Goal: Task Accomplishment & Management: Use online tool/utility

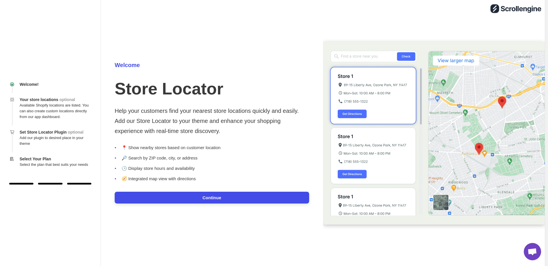
click at [214, 200] on button "Continue" at bounding box center [212, 198] width 195 height 12
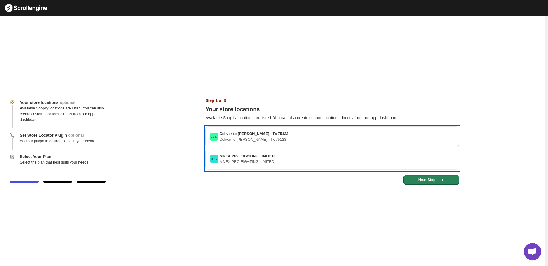
click at [240, 159] on h3 "MNEX PRO FIGHTING LIMITED" at bounding box center [247, 156] width 55 height 6
click at [241, 159] on h3 "MNEX PRO FIGHTING LIMITED" at bounding box center [247, 156] width 55 height 6
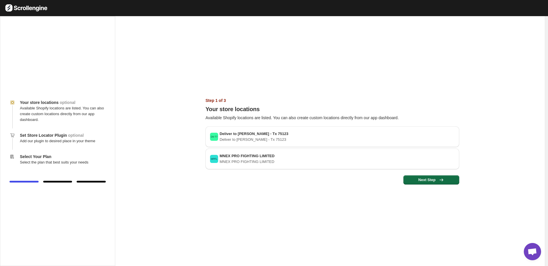
click at [436, 178] on span "Next Step" at bounding box center [431, 180] width 49 height 6
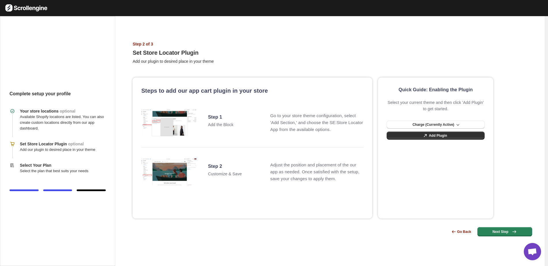
click at [213, 117] on h2 "Step 1" at bounding box center [239, 117] width 62 height 6
click at [162, 127] on img at bounding box center [168, 123] width 55 height 32
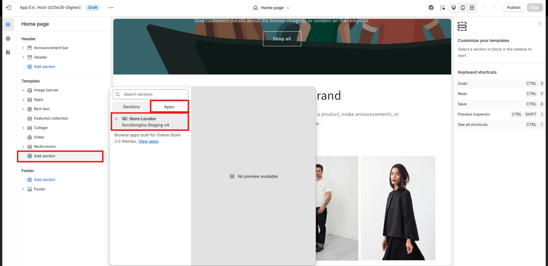
click at [471, 52] on button at bounding box center [274, 133] width 548 height 266
click at [241, 69] on button at bounding box center [274, 133] width 548 height 266
click at [10, 7] on button at bounding box center [274, 133] width 548 height 266
click at [540, 5] on button at bounding box center [274, 133] width 548 height 266
click at [538, 8] on icon at bounding box center [540, 8] width 6 height 6
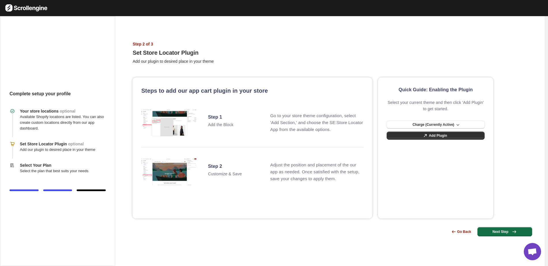
click at [507, 234] on span "Next Step" at bounding box center [505, 232] width 48 height 6
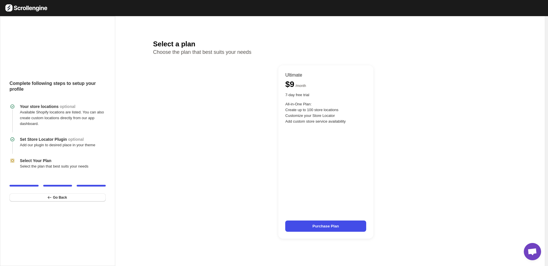
drag, startPoint x: 157, startPoint y: 65, endPoint x: 163, endPoint y: 55, distance: 11.0
click at [158, 65] on div "Ultimate $ 9 / month 7 - day free trial All-in-One Plan: Create up to 100 store…" at bounding box center [326, 150] width 346 height 191
click at [170, 43] on h1 "Select a plan" at bounding box center [296, 44] width 287 height 6
click at [74, 197] on button "Go Back" at bounding box center [58, 198] width 96 height 8
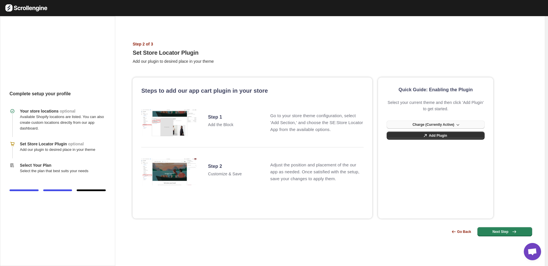
click at [441, 123] on span "Charge (Currently Active)" at bounding box center [434, 125] width 42 height 5
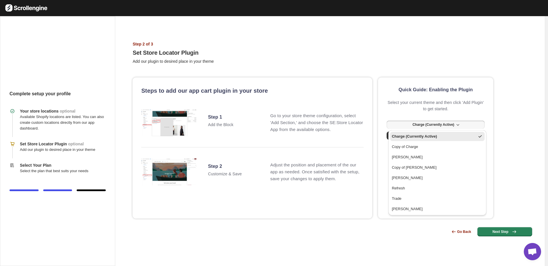
click at [436, 137] on div "Charge (Currently Active)" at bounding box center [414, 137] width 45 height 6
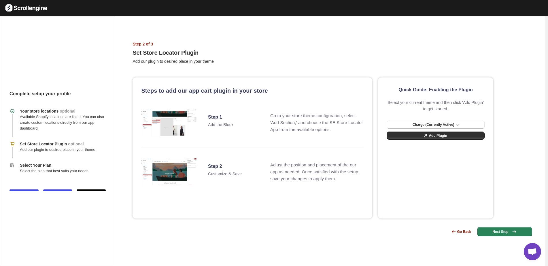
click at [483, 98] on div "Quick Guide: Enabling the Plugin Select your current theme and then click 'Add …" at bounding box center [435, 148] width 115 height 141
click at [427, 136] on icon at bounding box center [426, 136] width 6 height 6
click at [463, 233] on span "Go Back" at bounding box center [465, 232] width 14 height 5
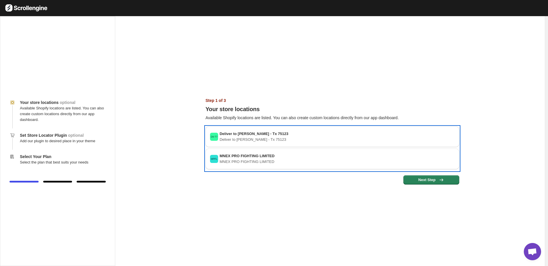
click at [228, 156] on span "MNEX PRO FIGHTING LIMITED" at bounding box center [247, 156] width 55 height 4
drag, startPoint x: 228, startPoint y: 156, endPoint x: 229, endPoint y: 137, distance: 19.6
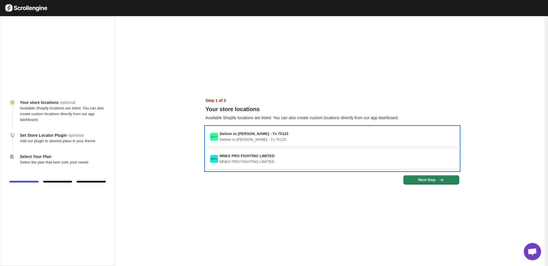
click at [229, 137] on h3 "Deliver to [PERSON_NAME] - Tx 75123‌" at bounding box center [254, 134] width 69 height 6
click at [217, 136] on text "Dtt-T7" at bounding box center [214, 136] width 7 height 3
click at [216, 138] on text "Dtt-T7" at bounding box center [214, 136] width 7 height 3
click at [218, 156] on icon "MPFL" at bounding box center [214, 159] width 8 height 8
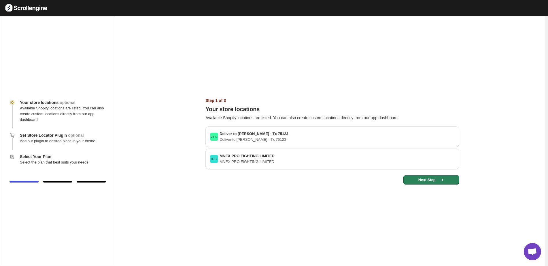
click at [220, 116] on p "Available Shopify locations are listed. You can also create custom locations di…" at bounding box center [333, 118] width 254 height 6
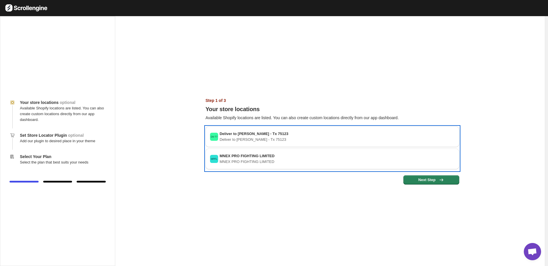
click at [240, 157] on span "MNEX PRO FIGHTING LIMITED" at bounding box center [247, 156] width 55 height 4
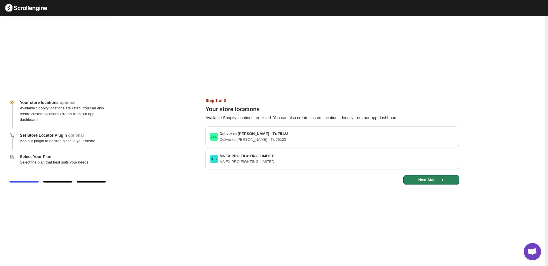
drag, startPoint x: 54, startPoint y: 151, endPoint x: 54, endPoint y: 155, distance: 4.4
click at [54, 152] on div "Your store locations optional Available Shopify locations are listed. You can a…" at bounding box center [57, 141] width 115 height 250
click at [52, 117] on p "Available Shopify locations are listed. You can also create custom locations di…" at bounding box center [63, 114] width 86 height 17
click at [52, 111] on p "Available Shopify locations are listed. You can also create custom locations di…" at bounding box center [63, 114] width 86 height 17
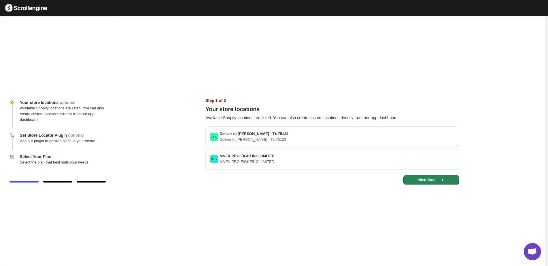
drag, startPoint x: 52, startPoint y: 111, endPoint x: 255, endPoint y: 175, distance: 212.8
click at [244, 174] on div "Step 1 of 3 Your store locations Available Shopify locations are listed. You ca…" at bounding box center [330, 139] width 259 height 92
click at [425, 177] on button "Next Step" at bounding box center [432, 180] width 56 height 9
